Goal: Entertainment & Leisure: Consume media (video, audio)

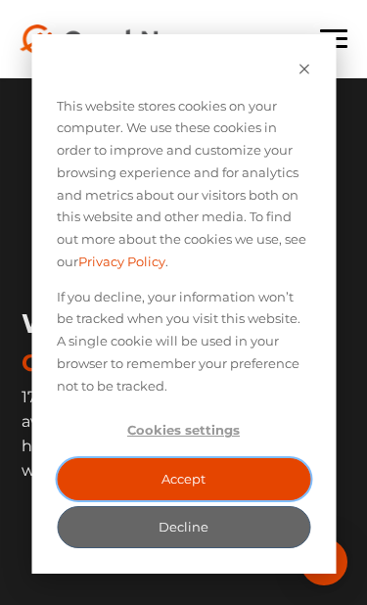
click at [149, 476] on button "Accept" at bounding box center [184, 479] width 254 height 42
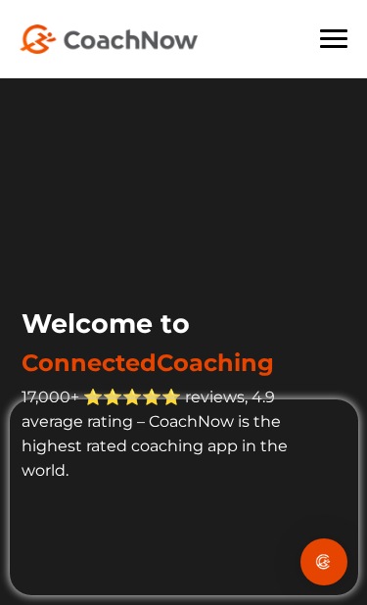
click at [321, 46] on span at bounding box center [333, 46] width 27 height 3
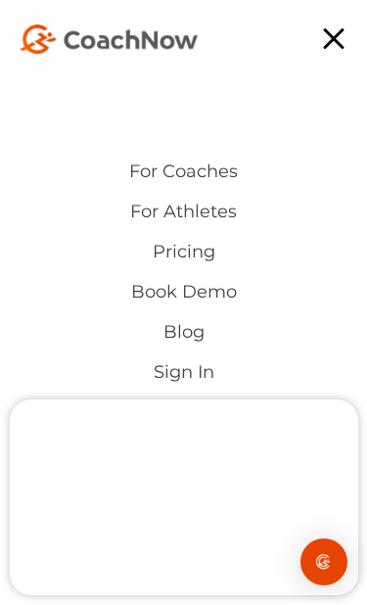
click at [157, 371] on link "Sign In" at bounding box center [183, 372] width 367 height 21
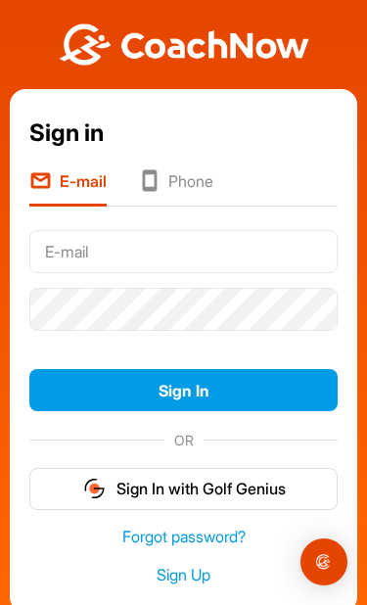
click at [47, 254] on input "text" at bounding box center [183, 251] width 309 height 43
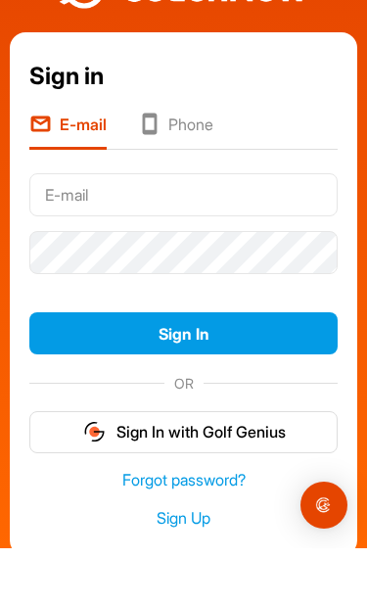
type input "[EMAIL_ADDRESS][DOMAIN_NAME]"
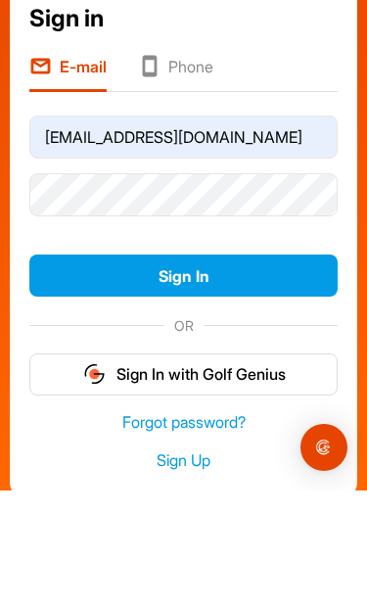
click at [158, 369] on button "Sign In" at bounding box center [183, 390] width 309 height 42
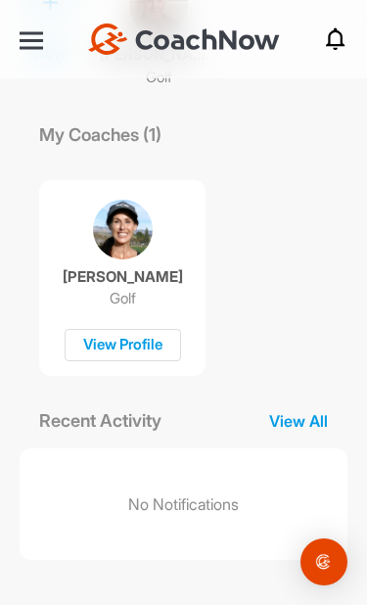
scroll to position [163, 0]
click at [321, 419] on p "View All" at bounding box center [299, 421] width 98 height 24
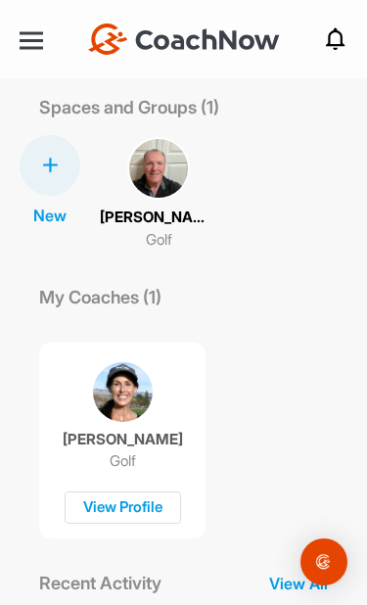
click at [116, 407] on img at bounding box center [123, 392] width 60 height 60
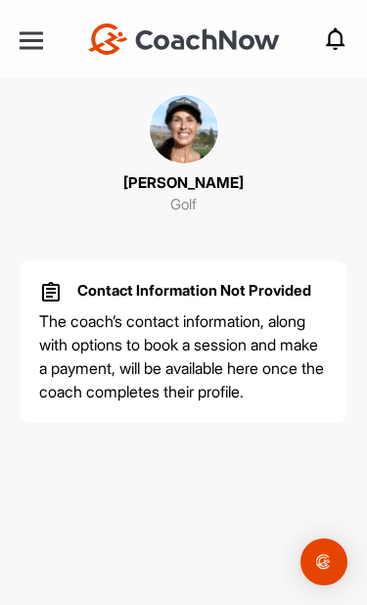
click at [91, 506] on div "CHRISTINA RICCI Golf Contact Information Not Provided The coach’s contact infor…" at bounding box center [183, 302] width 367 height 605
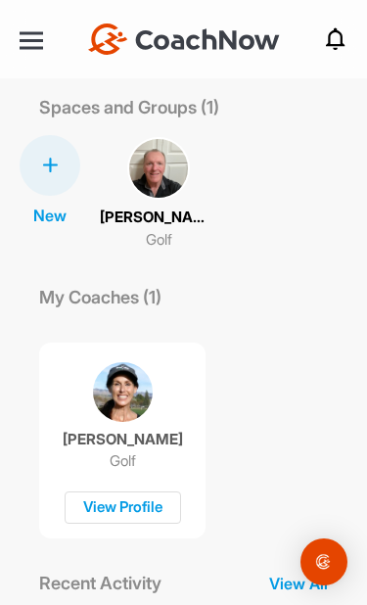
click at [110, 458] on p "Golf" at bounding box center [123, 462] width 26 height 20
click at [125, 210] on p "Walt Rockstad" at bounding box center [159, 218] width 118 height 23
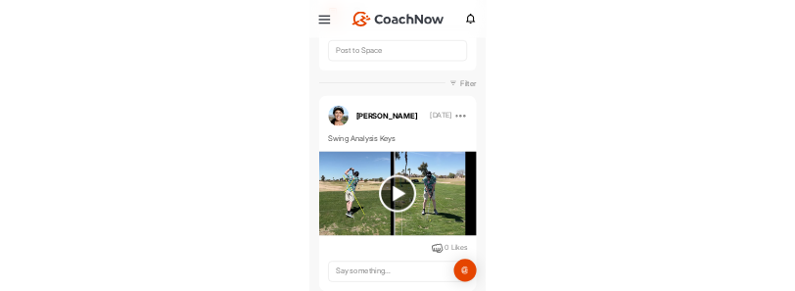
scroll to position [192, 0]
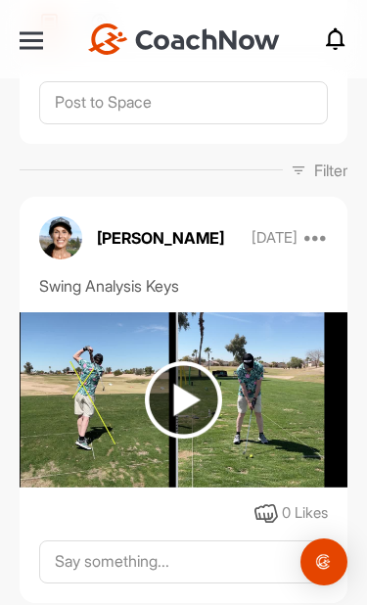
click at [170, 404] on img at bounding box center [183, 399] width 77 height 77
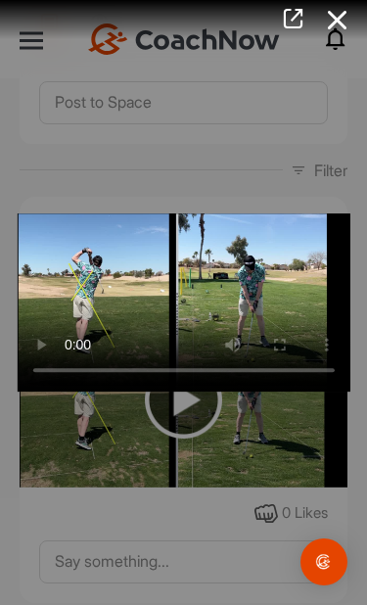
click at [186, 294] on video "Video Player" at bounding box center [183, 303] width 333 height 178
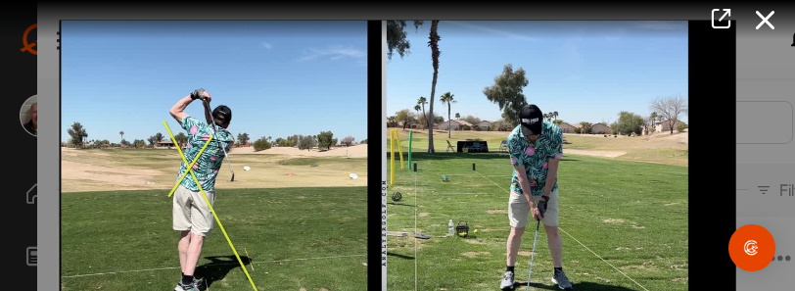
scroll to position [0, 0]
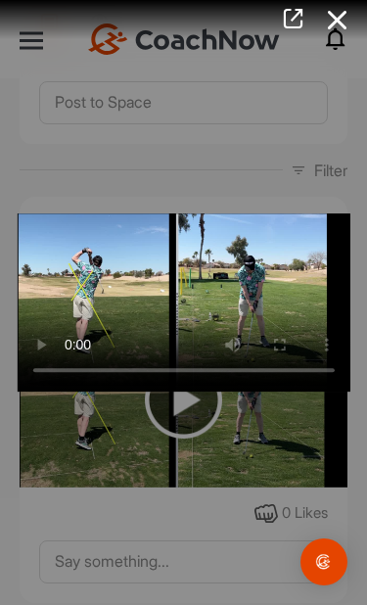
click at [224, 443] on div at bounding box center [183, 302] width 367 height 605
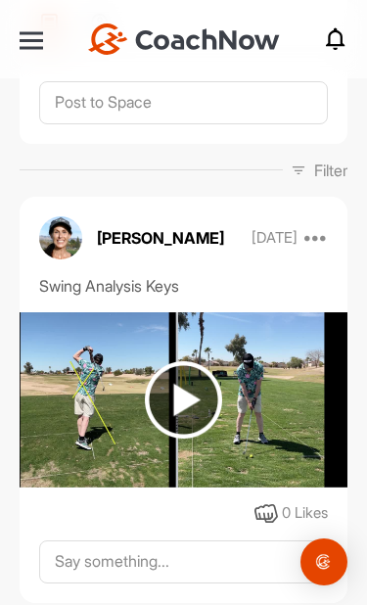
click at [191, 398] on img at bounding box center [183, 399] width 77 height 77
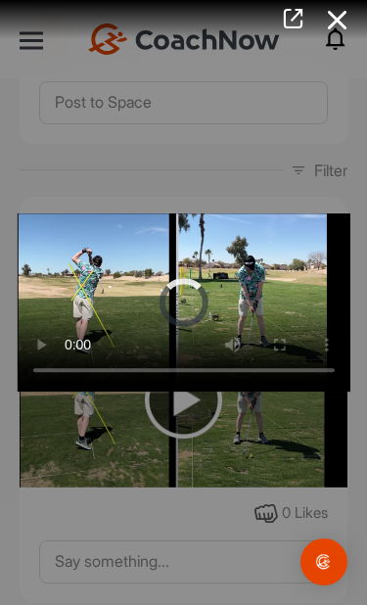
click at [176, 308] on video "Video Player" at bounding box center [183, 303] width 333 height 178
click at [174, 304] on video "Video Player" at bounding box center [183, 303] width 333 height 178
click at [192, 298] on video "Video Player" at bounding box center [183, 303] width 333 height 178
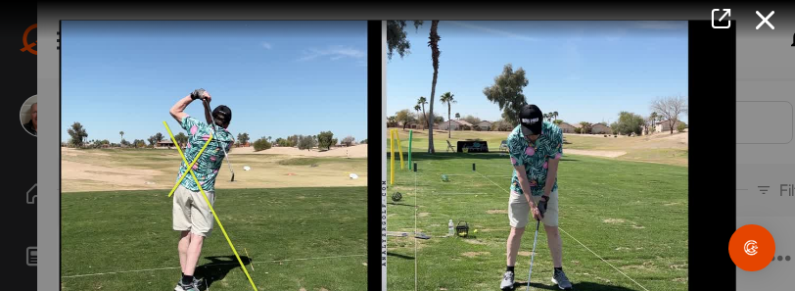
click at [366, 16] on icon at bounding box center [721, 19] width 23 height 22
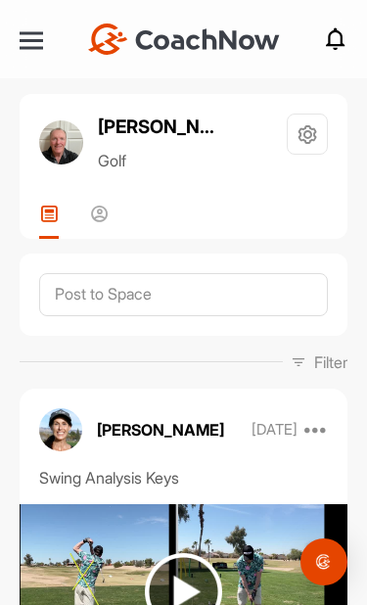
click at [90, 217] on icon at bounding box center [100, 214] width 20 height 20
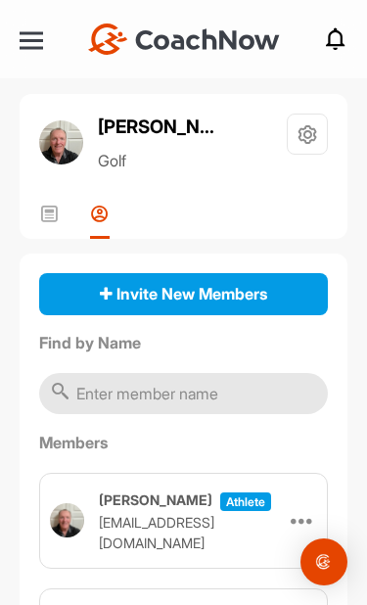
click at [41, 219] on icon at bounding box center [49, 214] width 20 height 20
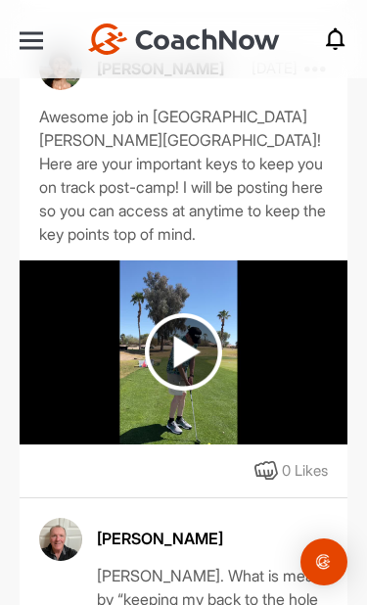
scroll to position [784, 0]
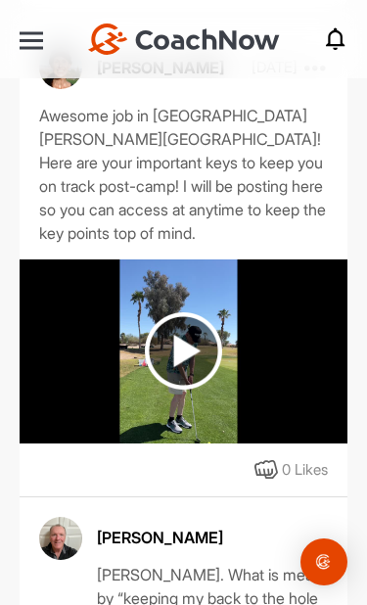
click at [175, 331] on img at bounding box center [183, 351] width 77 height 77
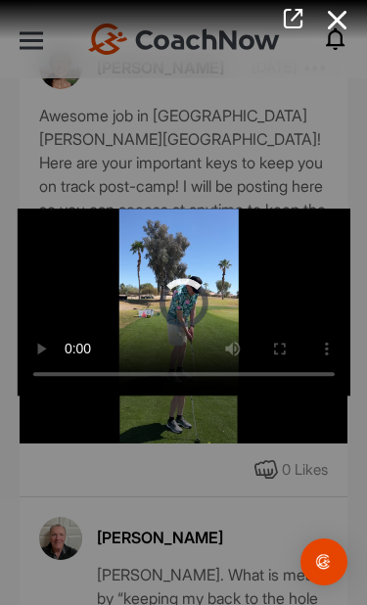
click at [178, 300] on video "Video Player" at bounding box center [183, 302] width 333 height 187
click at [183, 302] on video "Video Player" at bounding box center [183, 302] width 333 height 187
click at [165, 295] on video "Video Player" at bounding box center [183, 302] width 333 height 187
click at [24, 224] on video "Video Player" at bounding box center [183, 302] width 333 height 187
click at [333, 16] on icon at bounding box center [337, 20] width 45 height 36
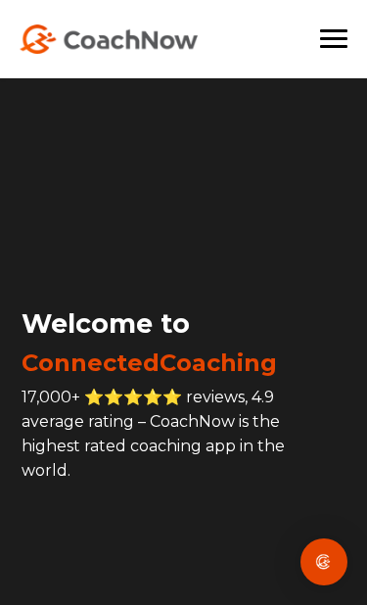
click at [320, 35] on div at bounding box center [333, 39] width 27 height 20
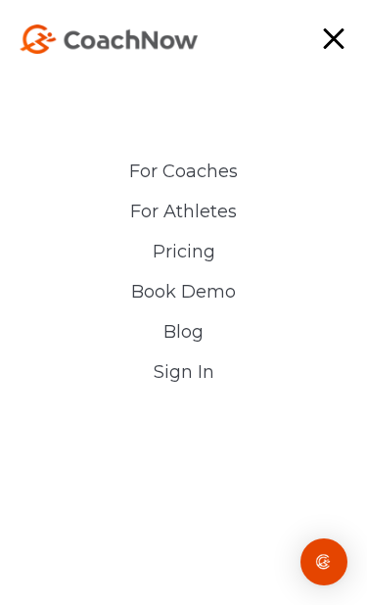
click at [164, 382] on link "Sign In" at bounding box center [183, 372] width 367 height 21
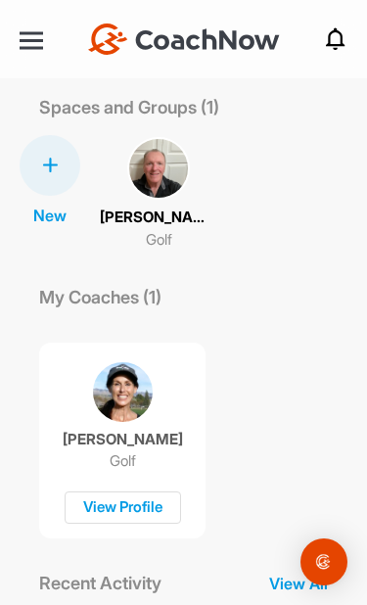
click at [141, 193] on img at bounding box center [158, 168] width 63 height 63
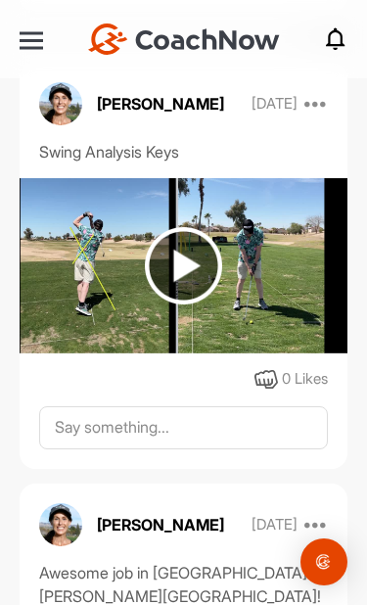
scroll to position [318, 0]
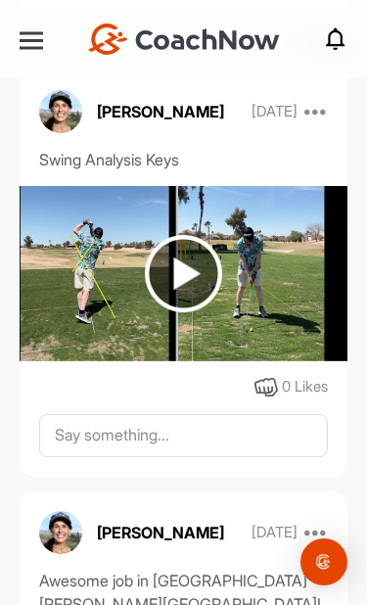
click at [169, 276] on img at bounding box center [183, 273] width 77 height 77
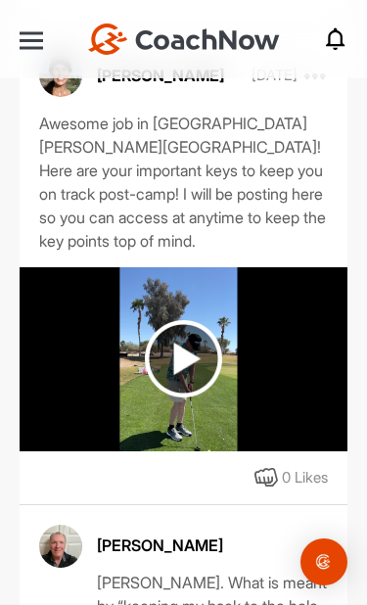
scroll to position [775, 0]
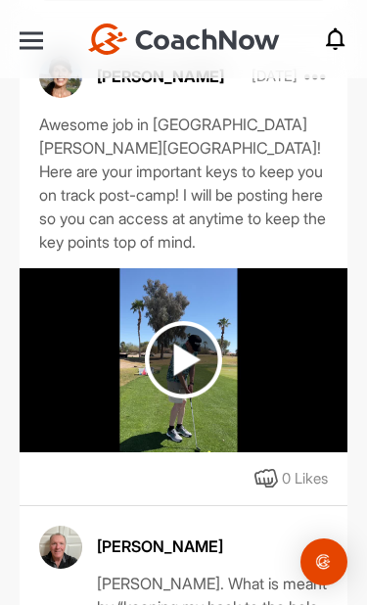
click at [59, 363] on img at bounding box center [184, 360] width 328 height 184
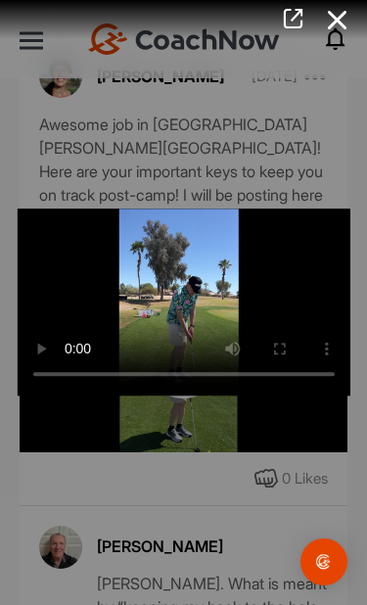
click at [43, 370] on video "Video Player" at bounding box center [183, 302] width 333 height 187
click at [70, 361] on video "Video Player" at bounding box center [183, 302] width 333 height 187
click at [65, 409] on div at bounding box center [183, 302] width 367 height 605
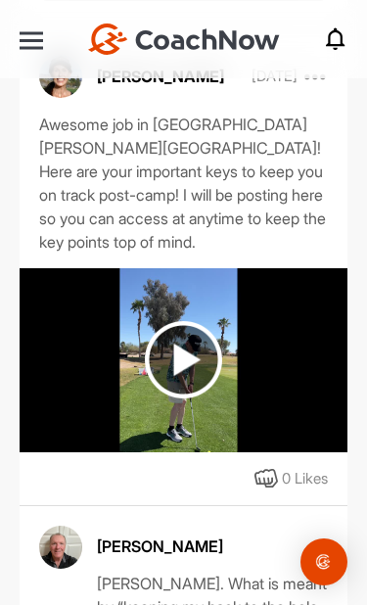
click at [51, 330] on img at bounding box center [184, 360] width 328 height 184
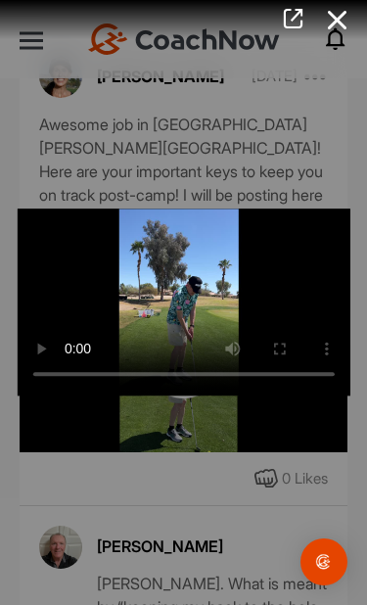
click at [60, 301] on video "Video Player" at bounding box center [183, 302] width 333 height 187
click at [66, 310] on video "Video Player" at bounding box center [183, 302] width 333 height 187
click at [51, 304] on video "Video Player" at bounding box center [183, 302] width 333 height 187
click at [213, 358] on video "Video Player" at bounding box center [183, 302] width 333 height 187
